Goal: Check status: Check status

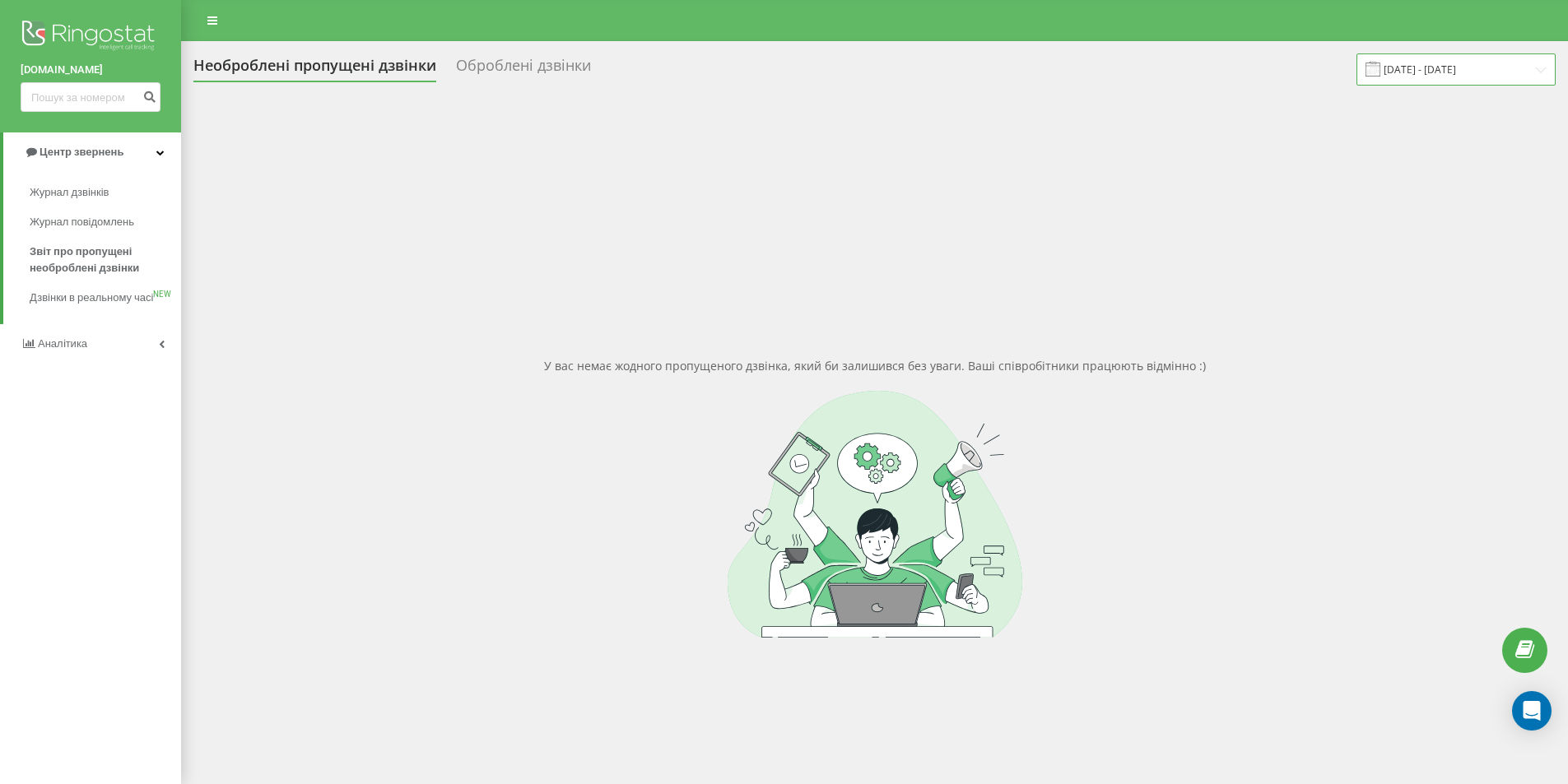
click at [1499, 68] on input "14.09.2025 - 14.09.2025" at bounding box center [1456, 70] width 199 height 32
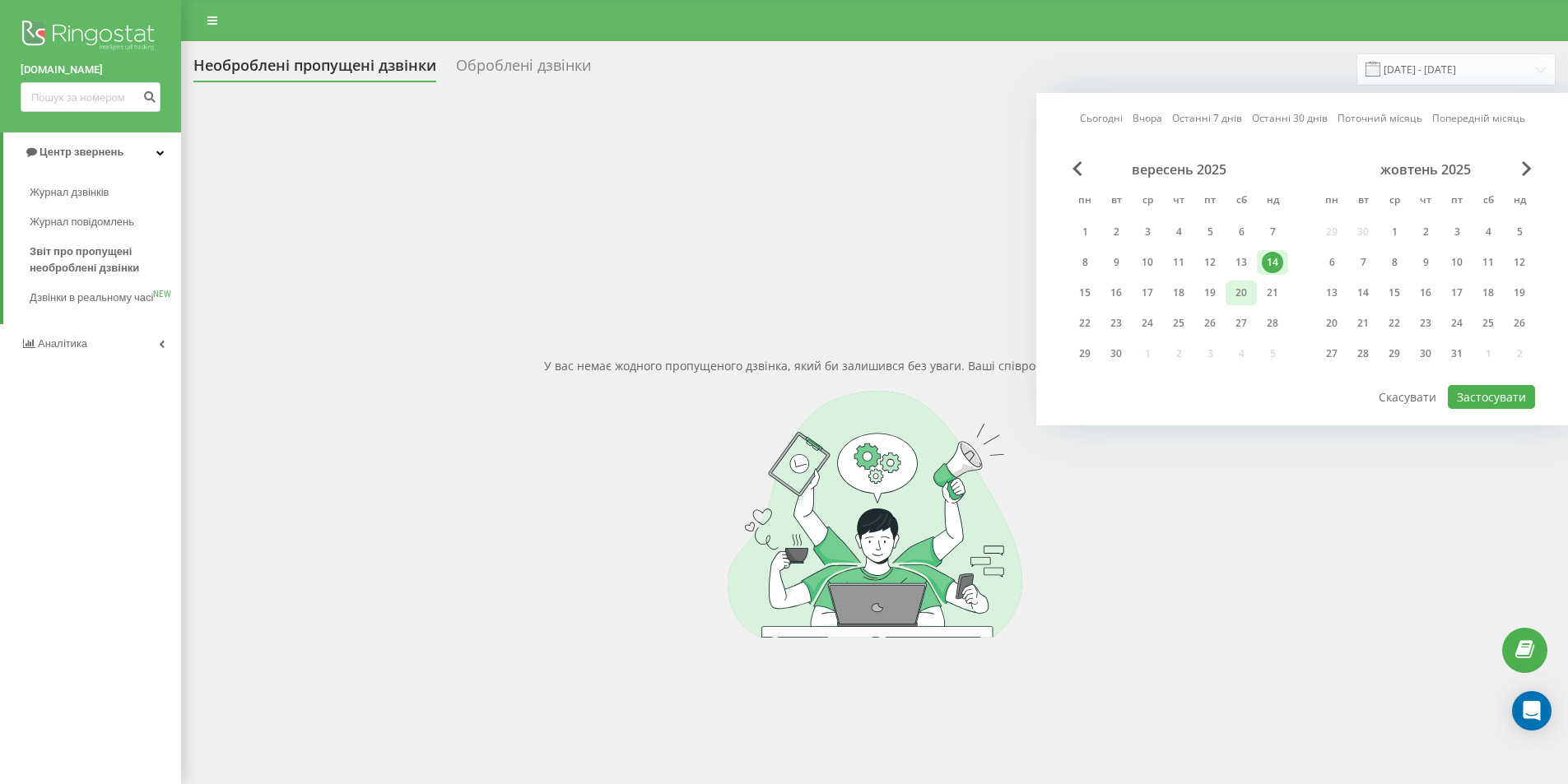
click at [1234, 286] on div "20" at bounding box center [1241, 293] width 21 height 21
click at [1207, 291] on div "19" at bounding box center [1209, 293] width 21 height 21
click at [1486, 395] on button "Застосувати" at bounding box center [1491, 397] width 87 height 24
type input "[DATE] - [DATE]"
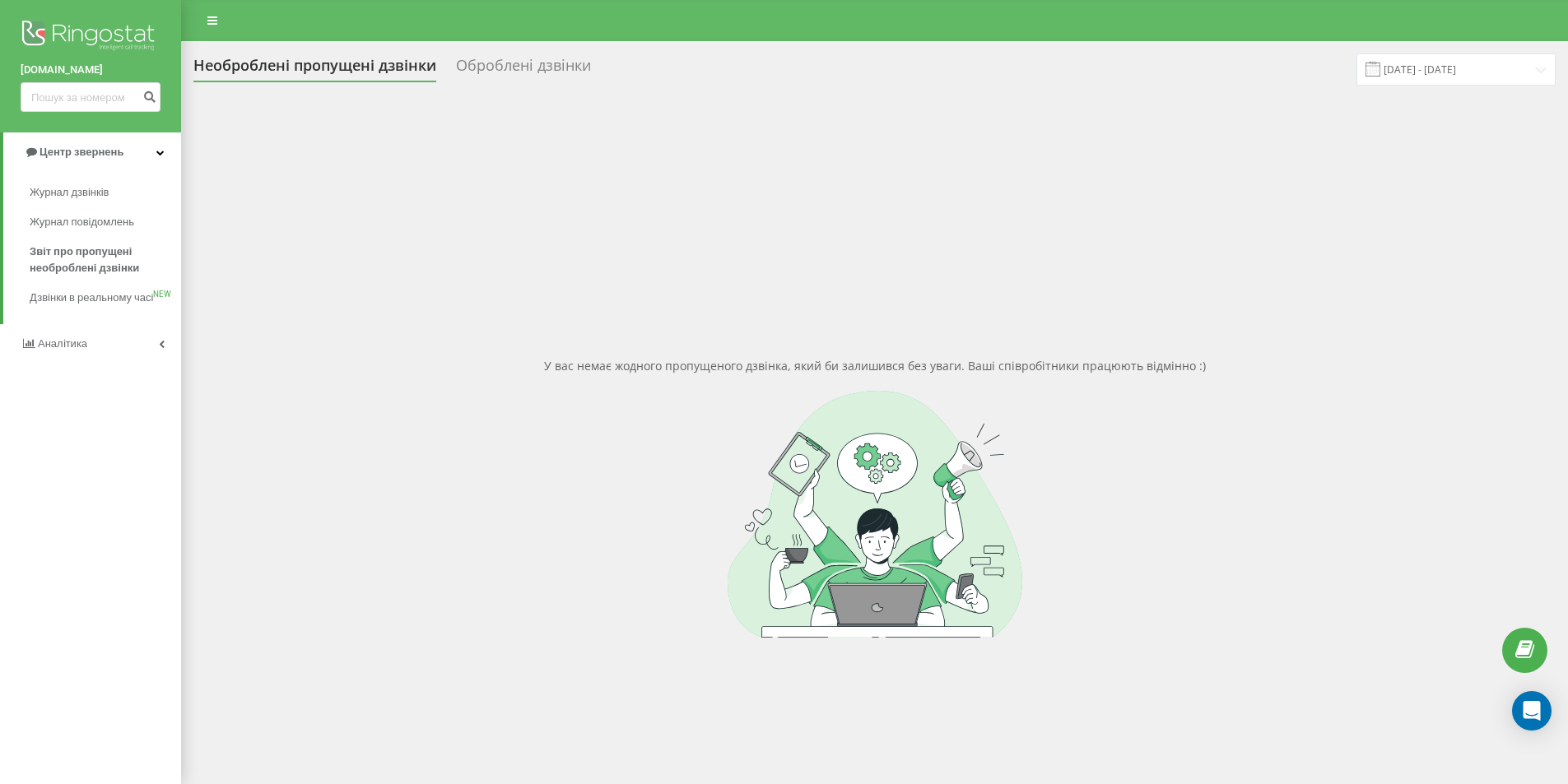
click at [231, 205] on div "У вас немає жодного пропущеного дзвінка, який би залишився без уваги. Ваші спів…" at bounding box center [874, 497] width 1362 height 784
click at [138, 45] on img at bounding box center [90, 37] width 140 height 41
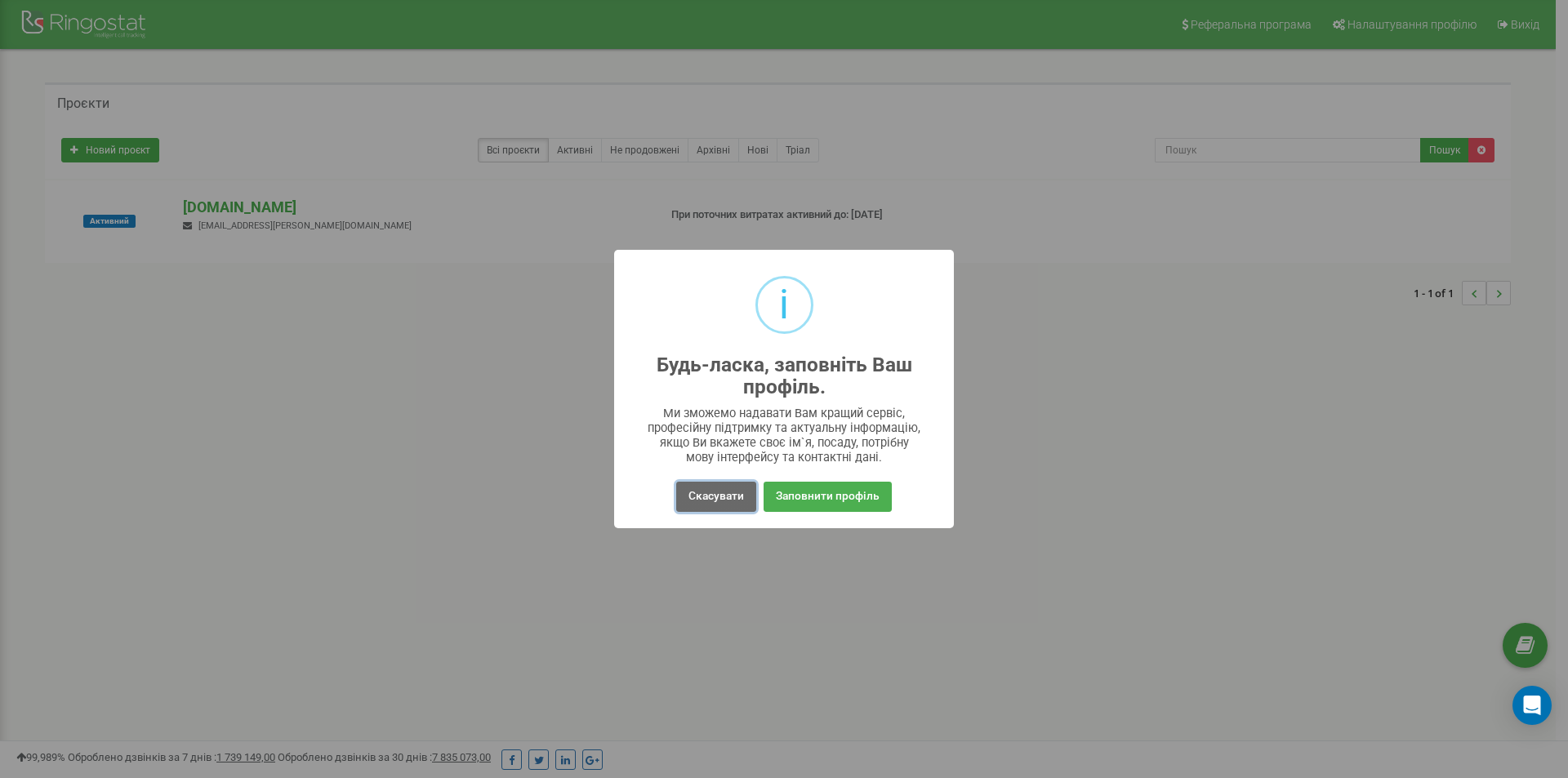
click at [716, 492] on button "Скасувати" at bounding box center [716, 497] width 80 height 30
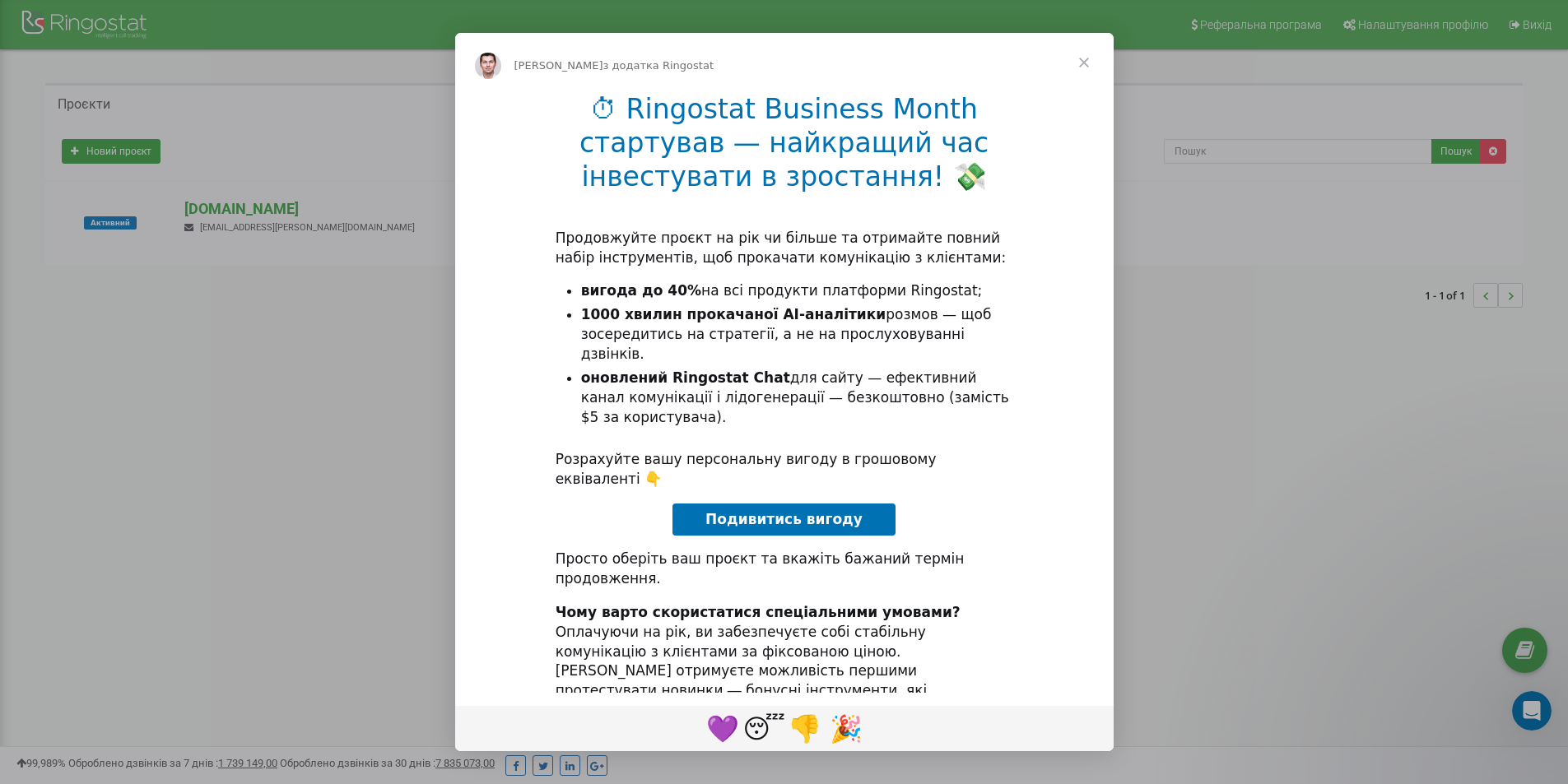
click at [1080, 63] on span "Закрити" at bounding box center [1084, 62] width 59 height 59
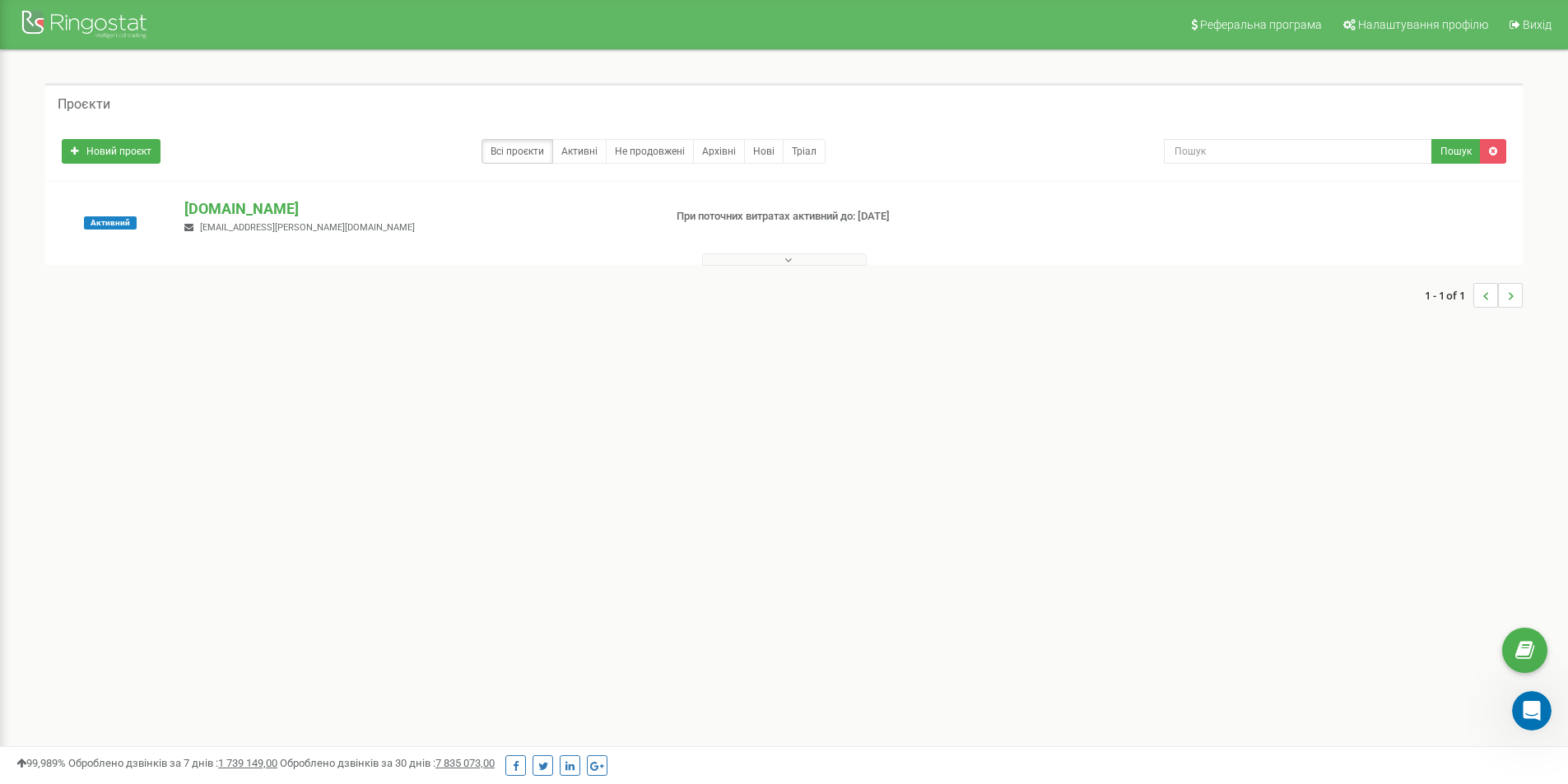
click at [841, 223] on p "При поточних витратах активний до: 21.10.2025" at bounding box center [847, 217] width 342 height 16
click at [200, 203] on p "[DOMAIN_NAME]" at bounding box center [417, 209] width 465 height 21
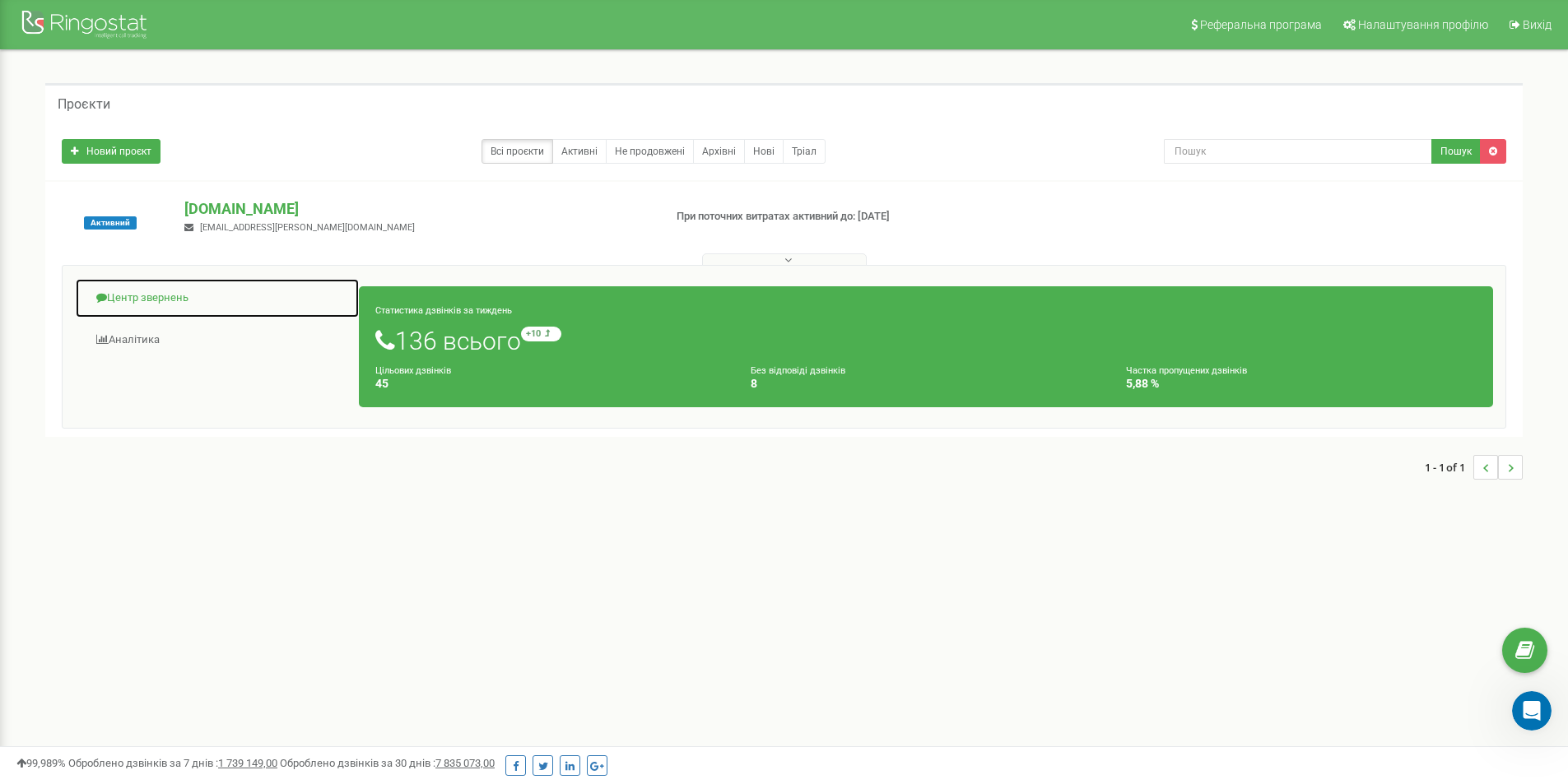
click at [165, 296] on link "Центр звернень" at bounding box center [217, 298] width 285 height 40
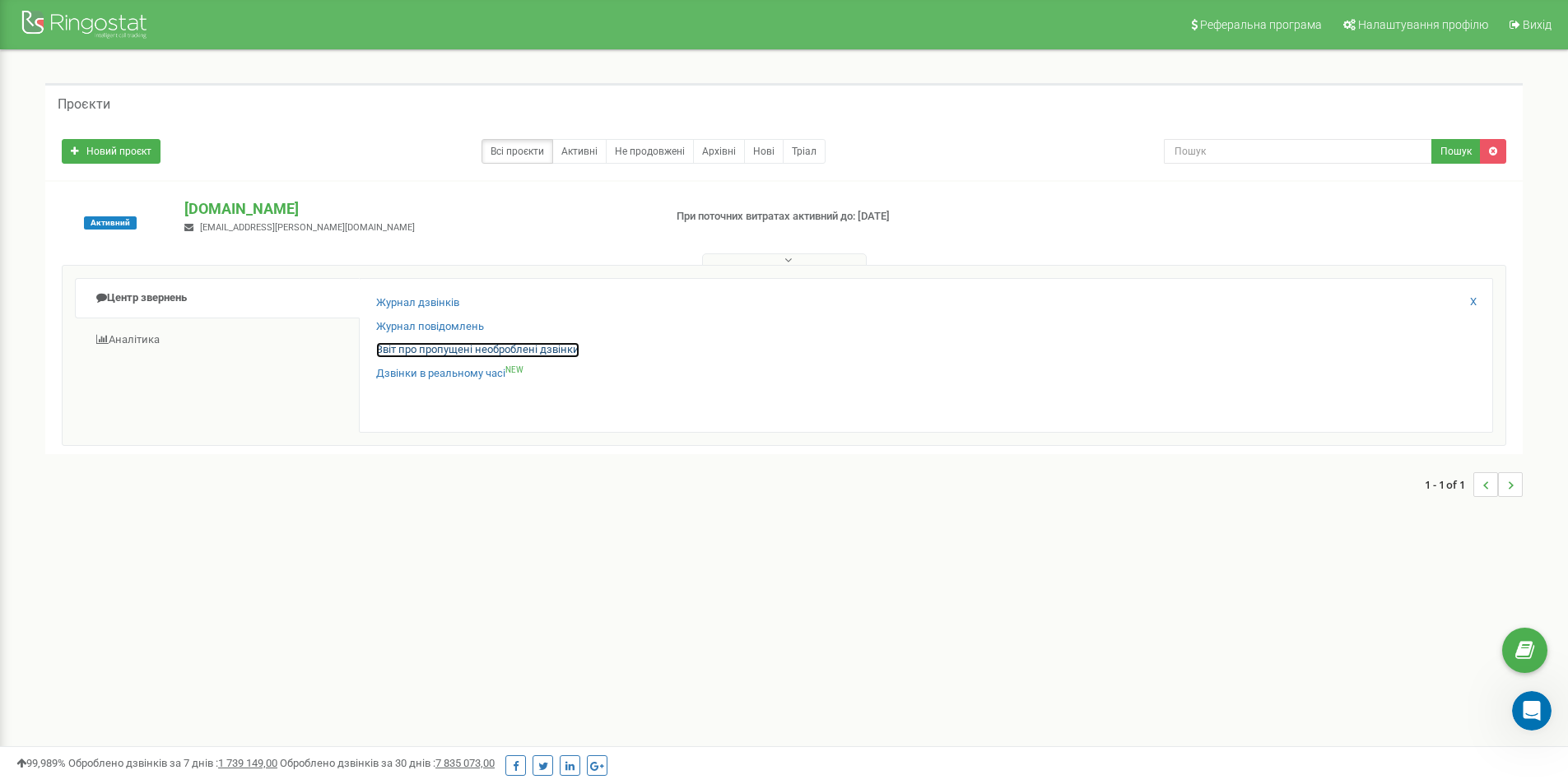
click at [466, 351] on link "Звіт про пропущені необроблені дзвінки" at bounding box center [478, 351] width 203 height 16
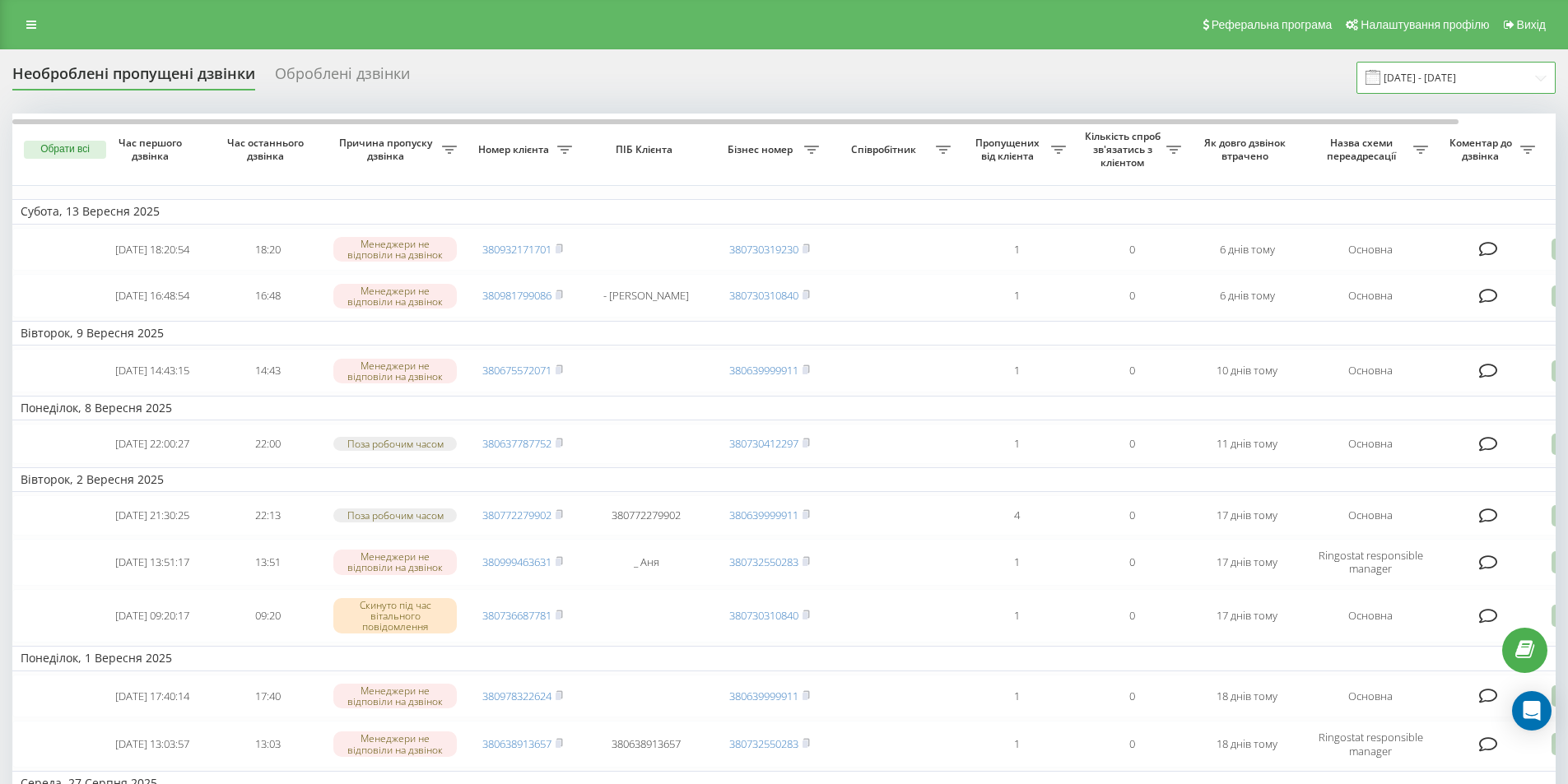
click at [1471, 79] on input "[DATE] - [DATE]" at bounding box center [1456, 78] width 199 height 32
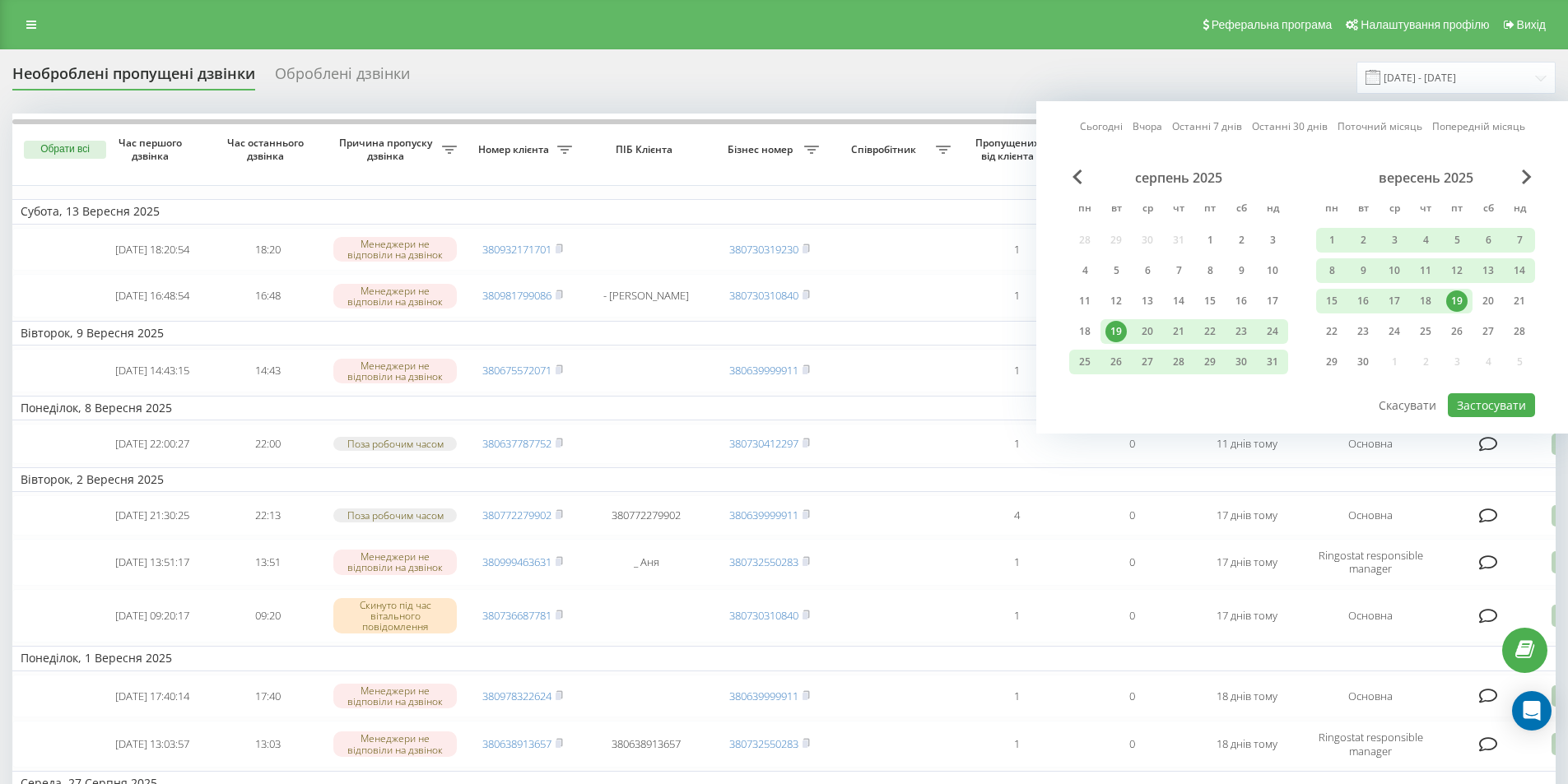
click at [1453, 304] on div "19" at bounding box center [1457, 301] width 21 height 21
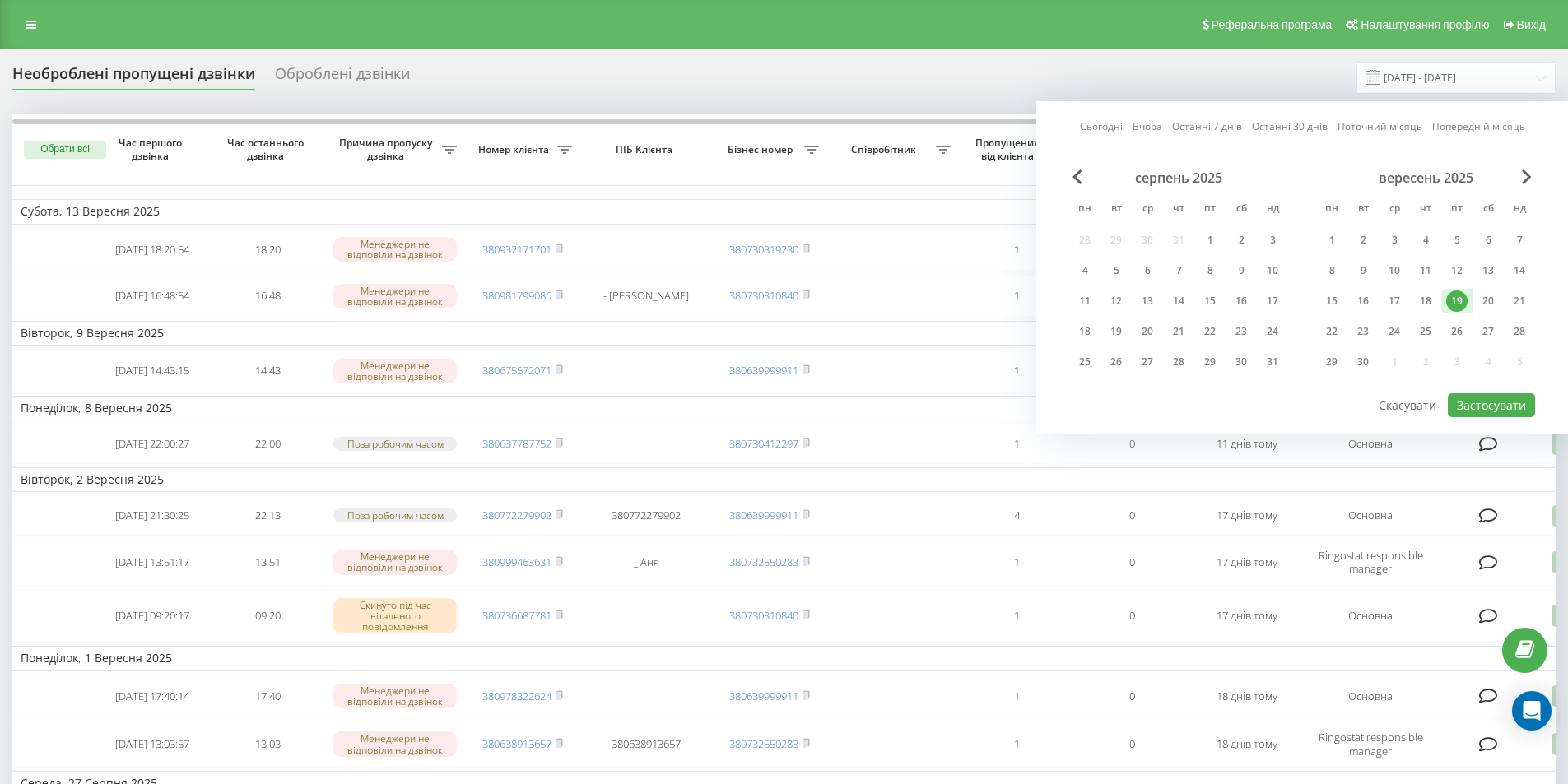
click at [1453, 304] on div "19" at bounding box center [1457, 301] width 21 height 21
click at [1493, 402] on button "Застосувати" at bounding box center [1491, 405] width 87 height 24
type input "[DATE] - [DATE]"
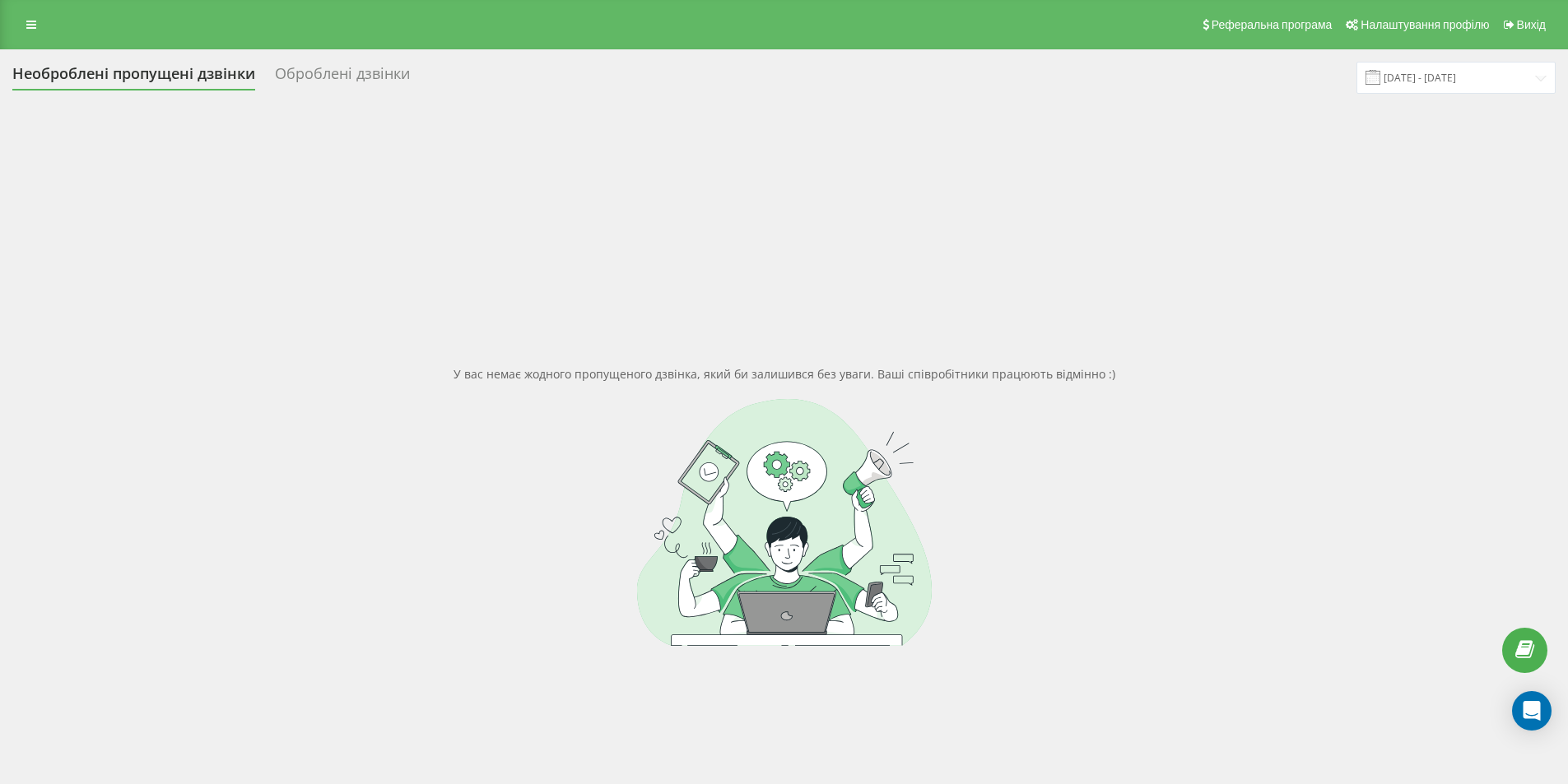
drag, startPoint x: 318, startPoint y: 438, endPoint x: 251, endPoint y: 222, distance: 226.2
click at [318, 438] on div at bounding box center [784, 523] width 1543 height 247
